Goal: Information Seeking & Learning: Learn about a topic

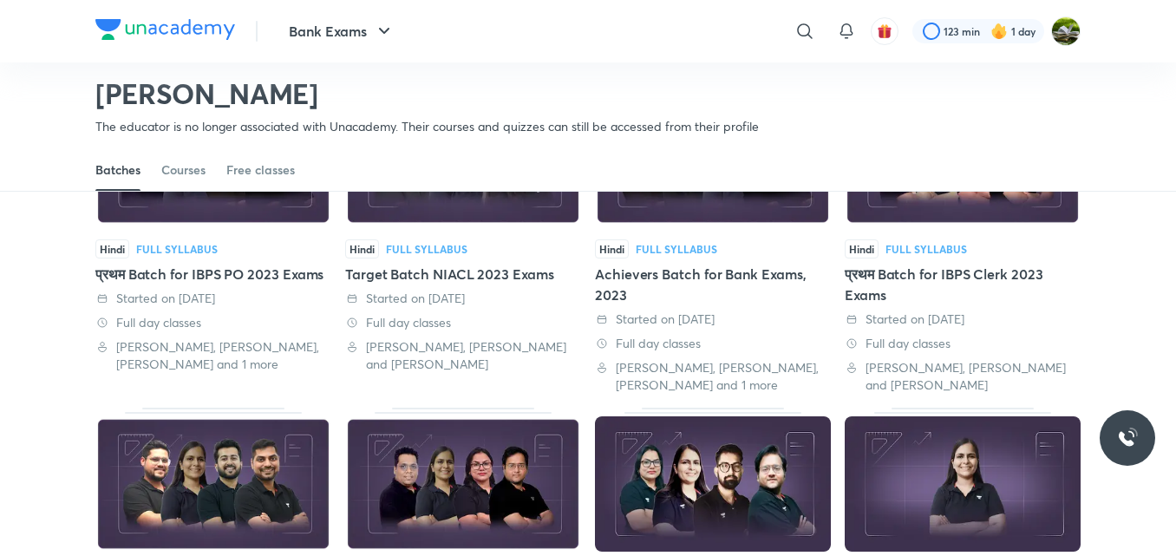
scroll to position [48, 0]
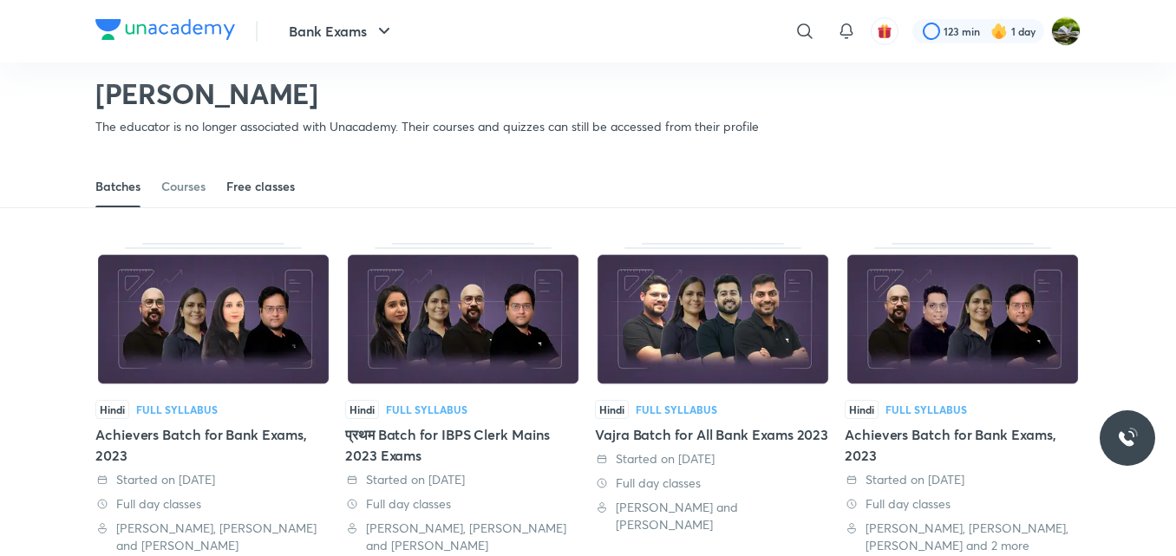
click at [245, 179] on div "Free classes" at bounding box center [260, 186] width 69 height 17
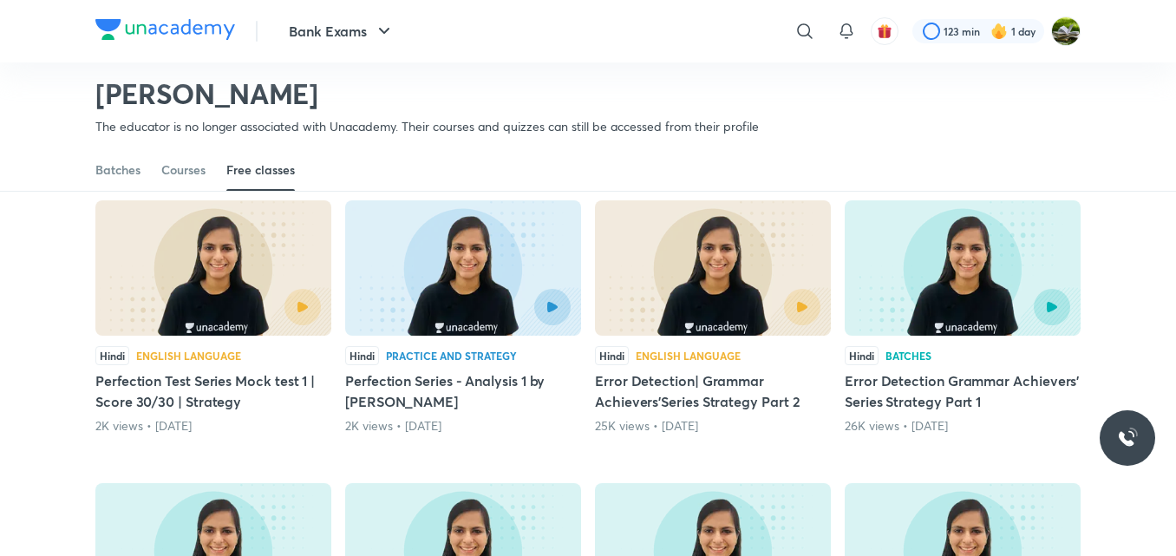
scroll to position [450, 0]
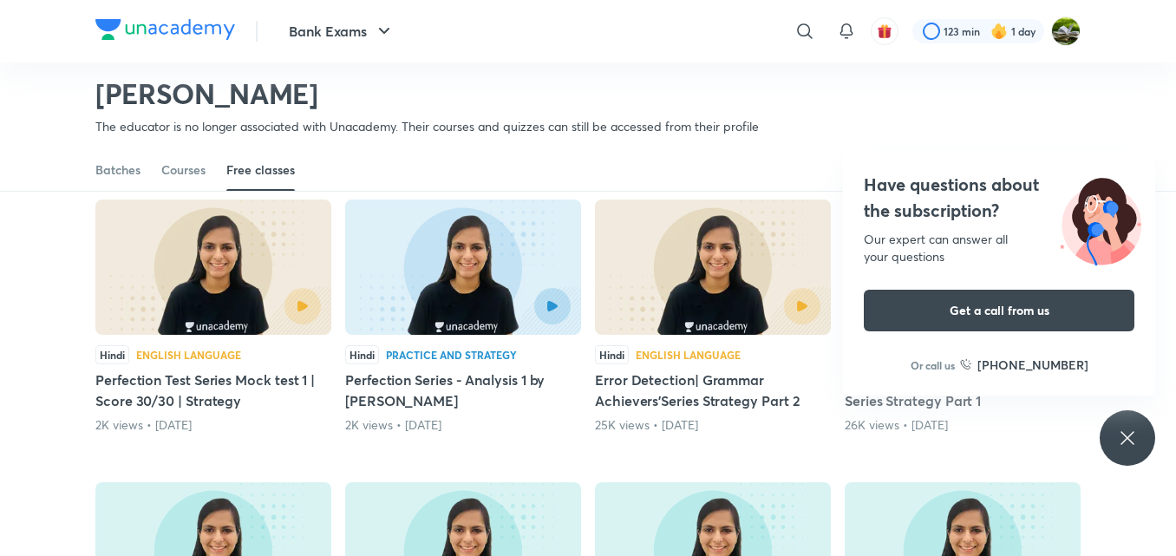
click at [1132, 428] on icon at bounding box center [1127, 438] width 21 height 21
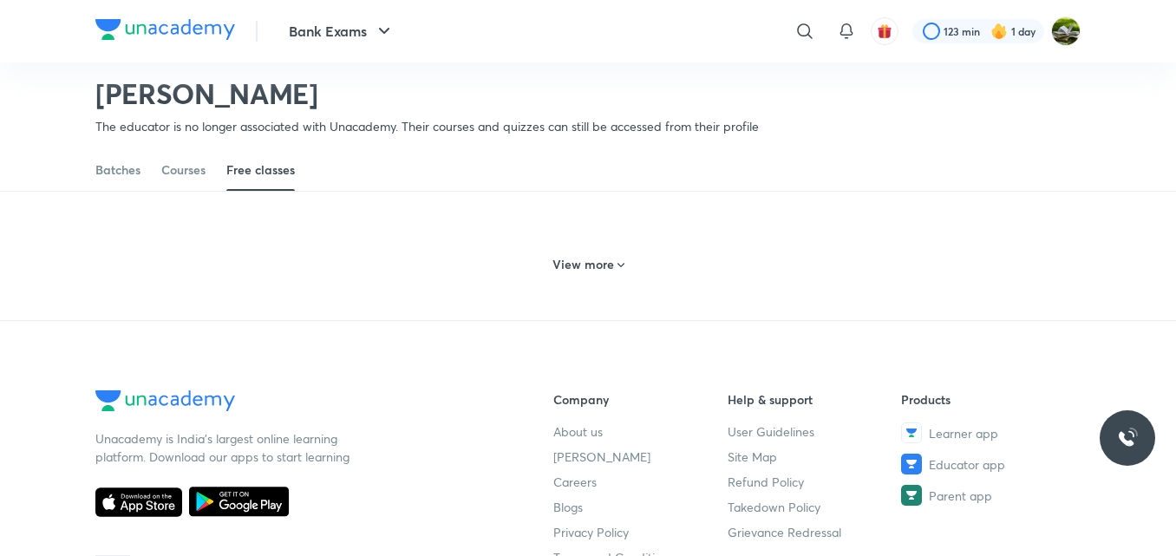
scroll to position [1006, 0]
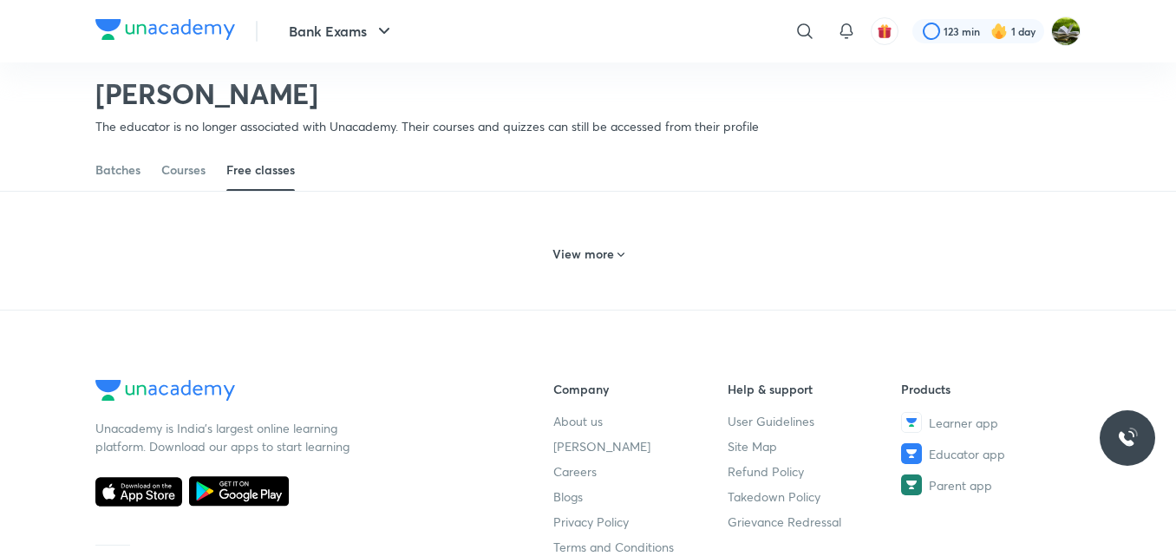
click at [612, 240] on div "View more" at bounding box center [589, 254] width 86 height 28
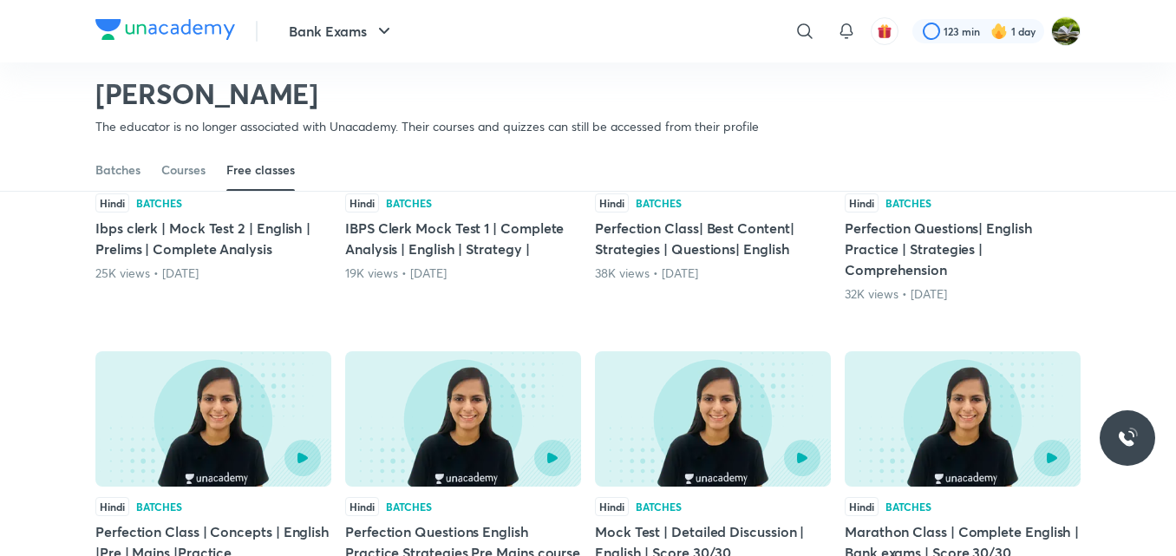
scroll to position [1631, 0]
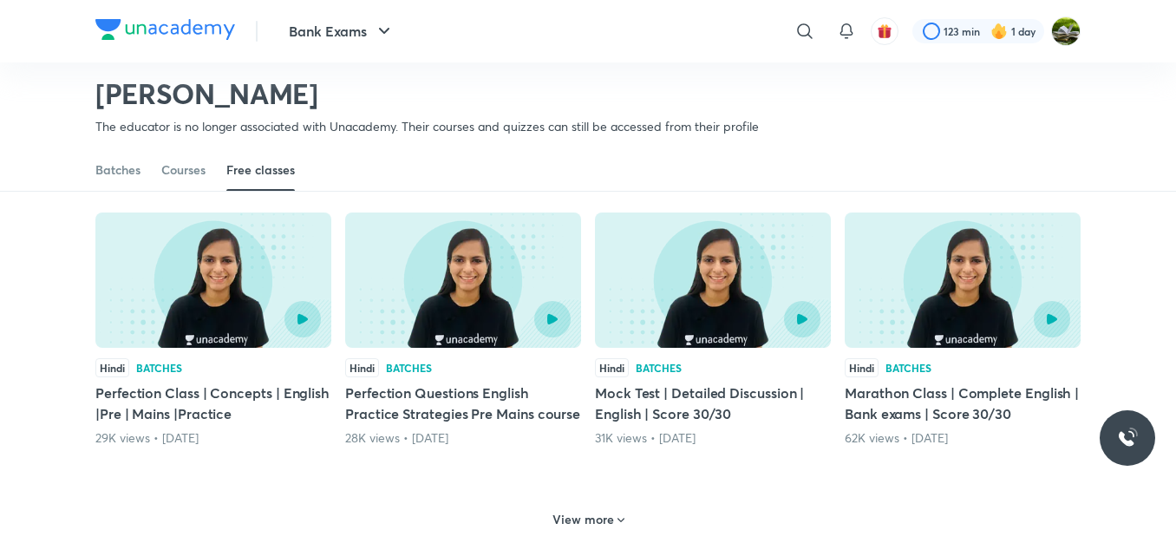
click at [446, 307] on div at bounding box center [463, 281] width 236 height 138
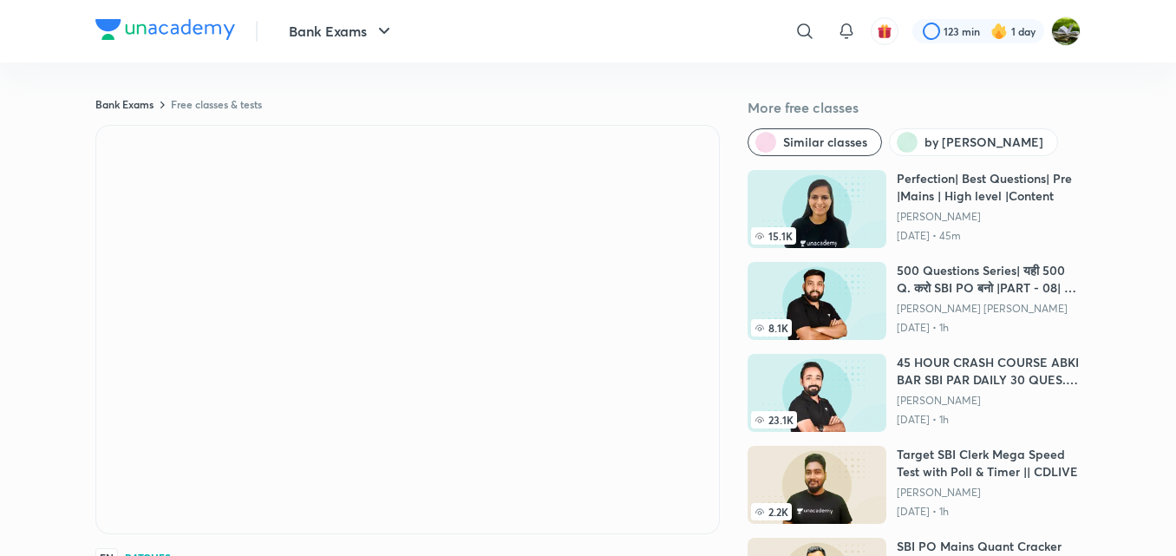
click at [871, 221] on img at bounding box center [817, 209] width 139 height 78
